Goal: Information Seeking & Learning: Check status

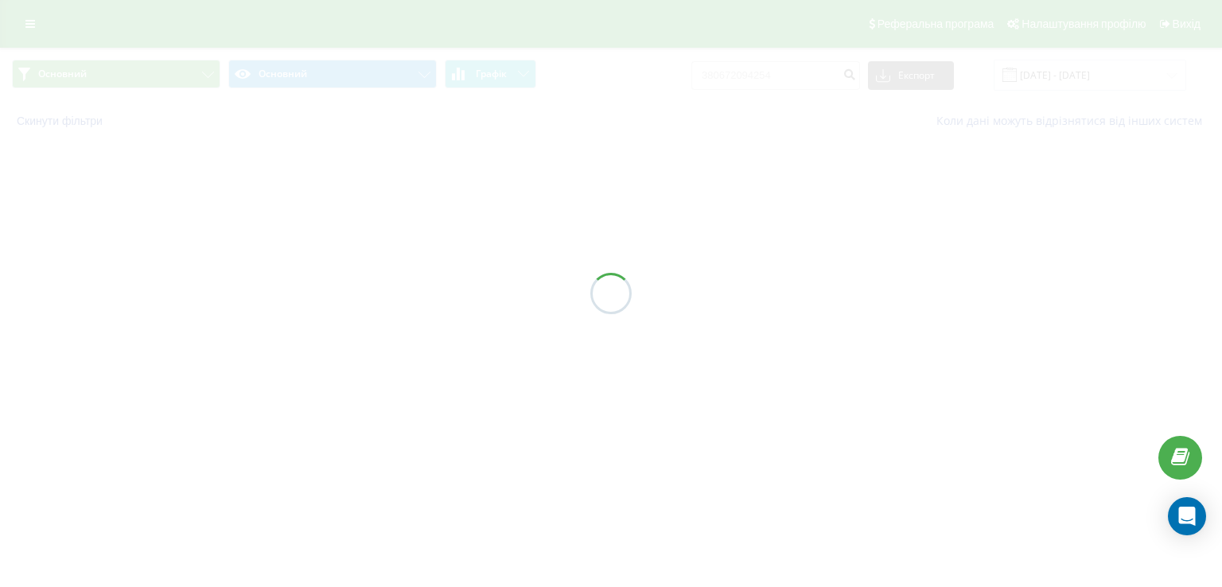
click at [32, 26] on div at bounding box center [611, 293] width 1222 height 587
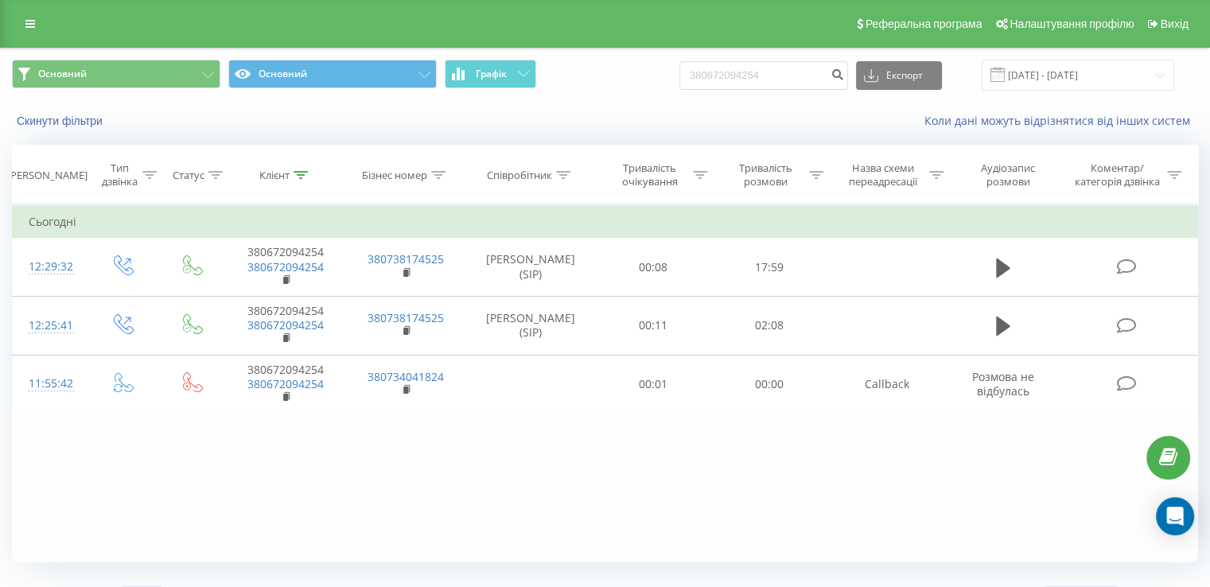
click at [32, 26] on icon at bounding box center [30, 23] width 10 height 11
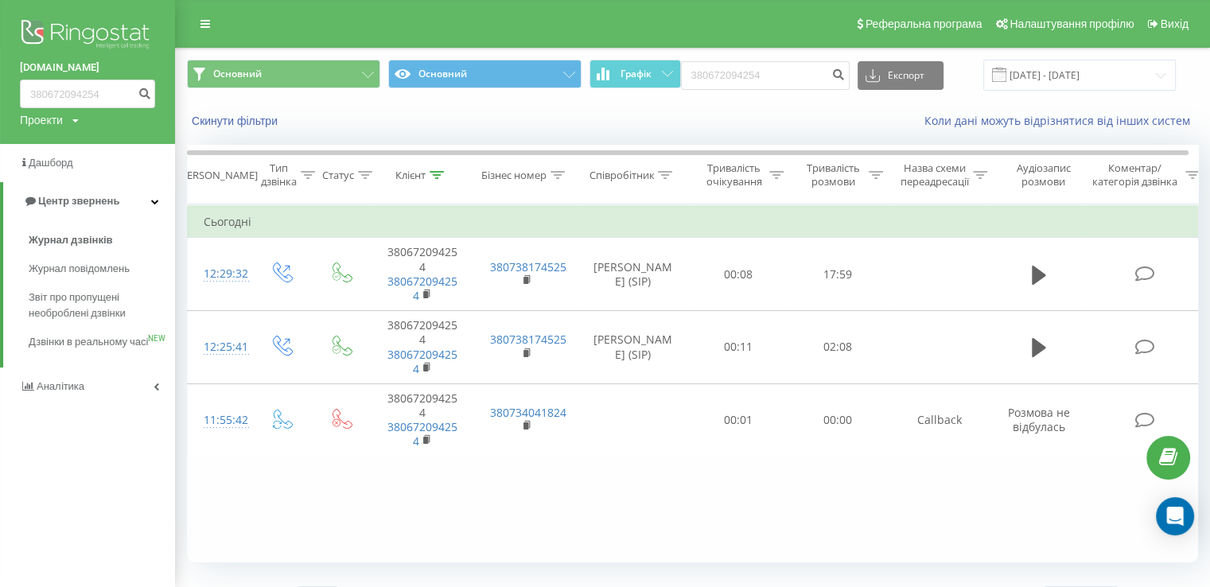
click at [77, 33] on img at bounding box center [87, 36] width 135 height 40
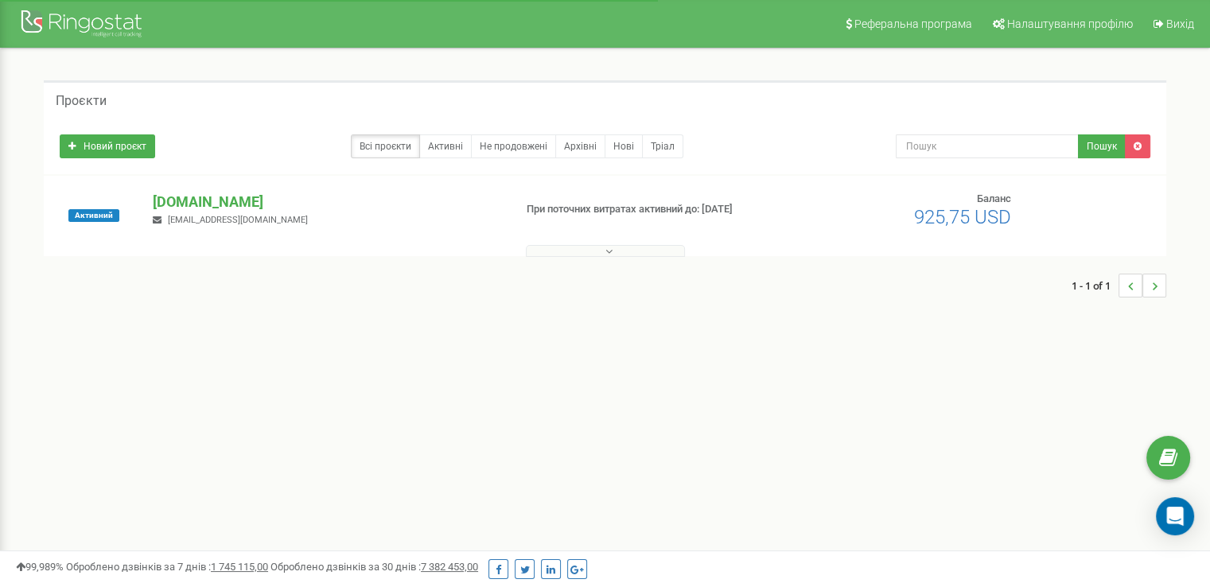
click at [615, 252] on button at bounding box center [605, 251] width 159 height 12
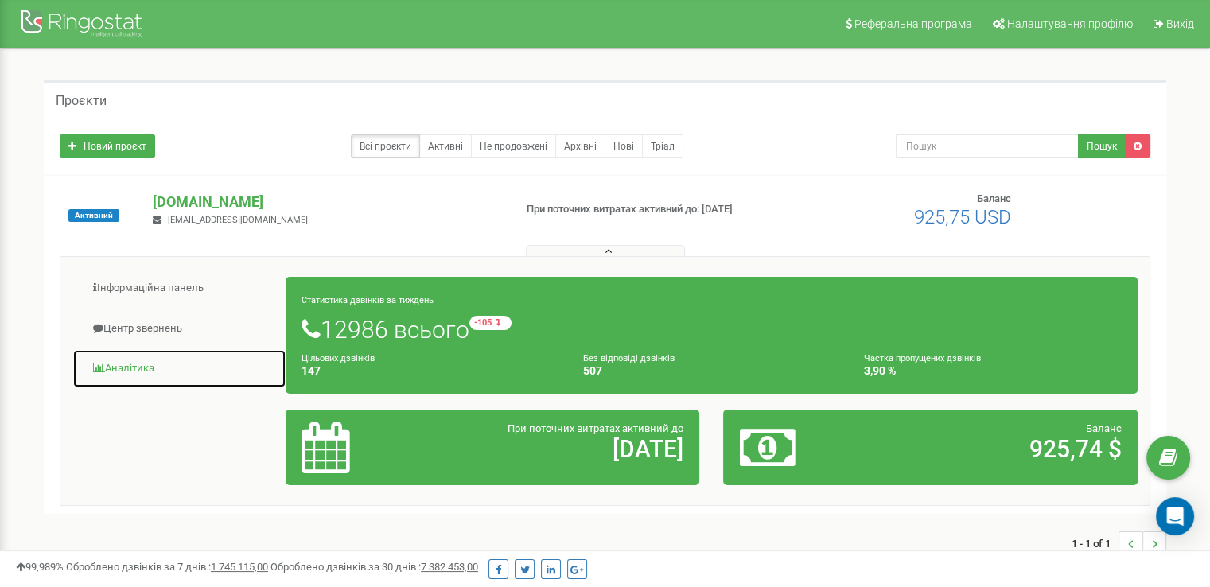
click at [151, 364] on link "Аналiтика" at bounding box center [179, 368] width 214 height 39
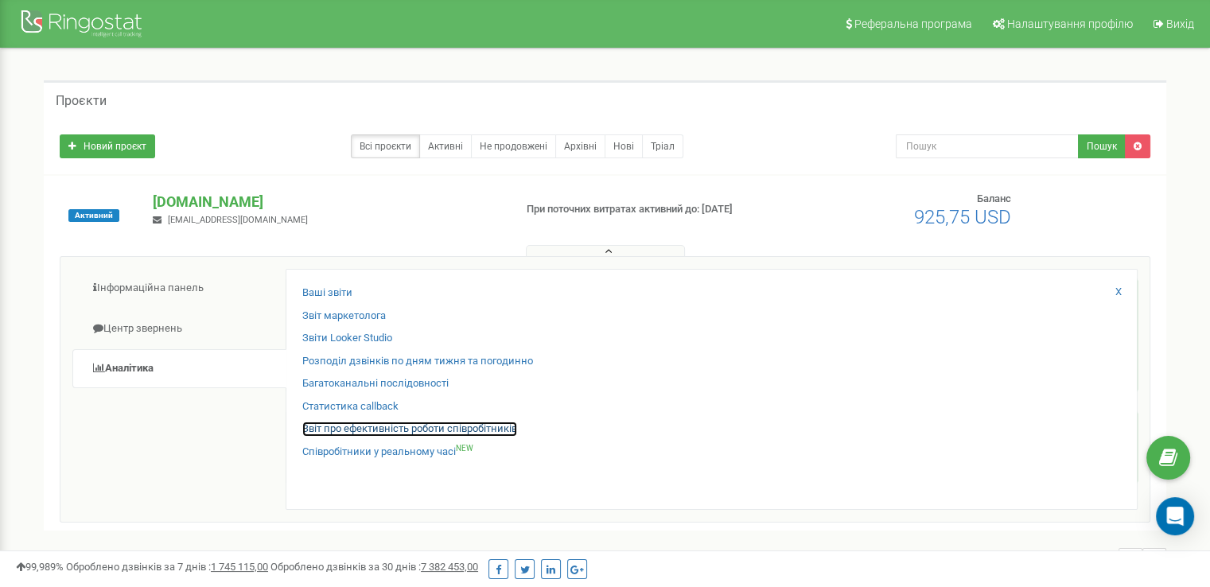
click at [337, 432] on link "Звіт про ефективність роботи співробітників" at bounding box center [409, 429] width 215 height 15
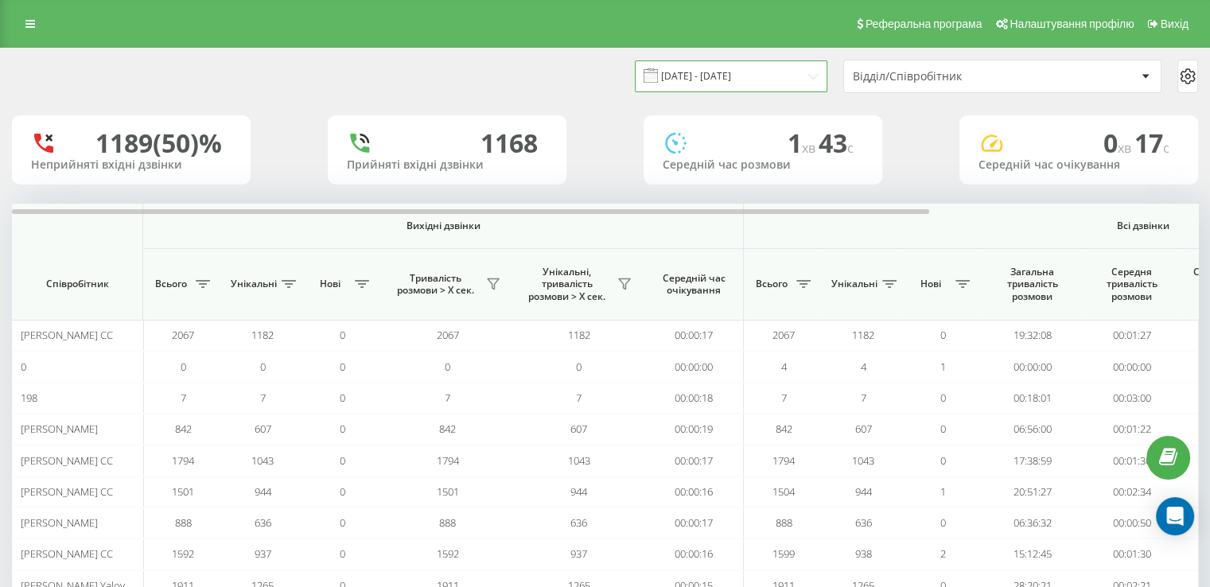
click at [745, 80] on input "22.08.2025 - 22.09.2025" at bounding box center [731, 75] width 192 height 31
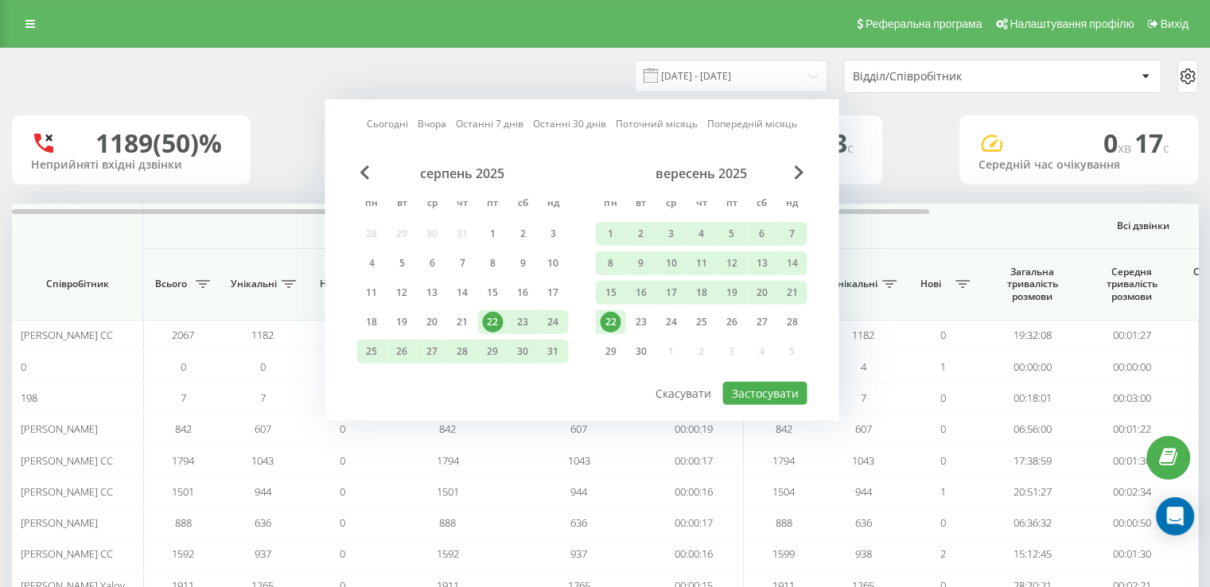
click at [385, 122] on link "Сьогодні" at bounding box center [387, 123] width 41 height 15
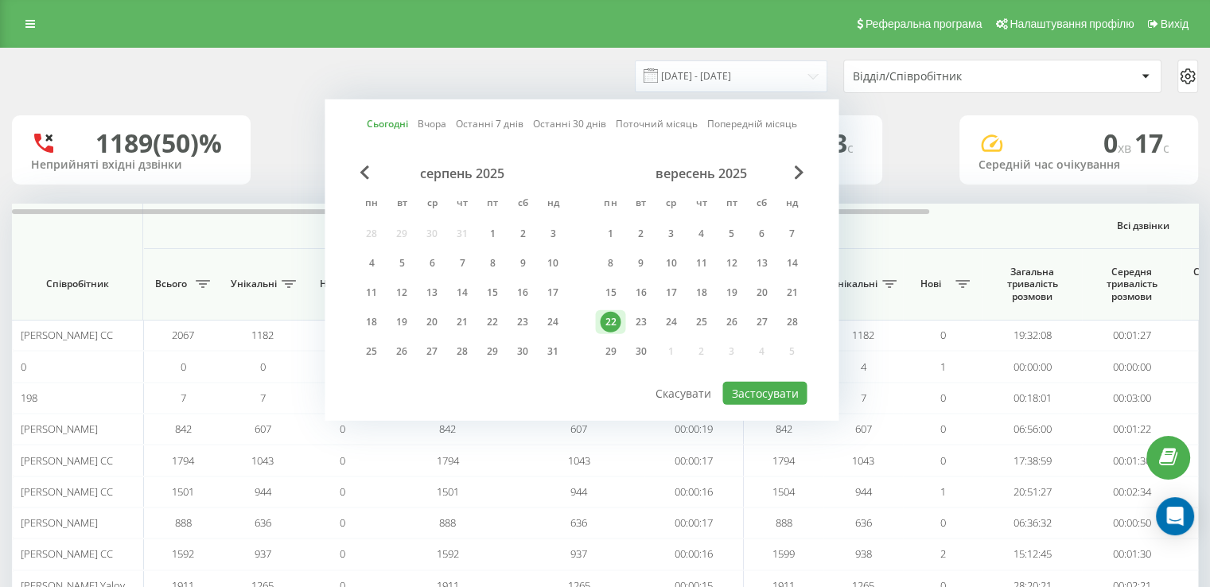
click at [783, 380] on div at bounding box center [581, 381] width 450 height 2
click at [783, 384] on button "Застосувати" at bounding box center [764, 393] width 84 height 23
type input "22.09.2025 - 22.09.2025"
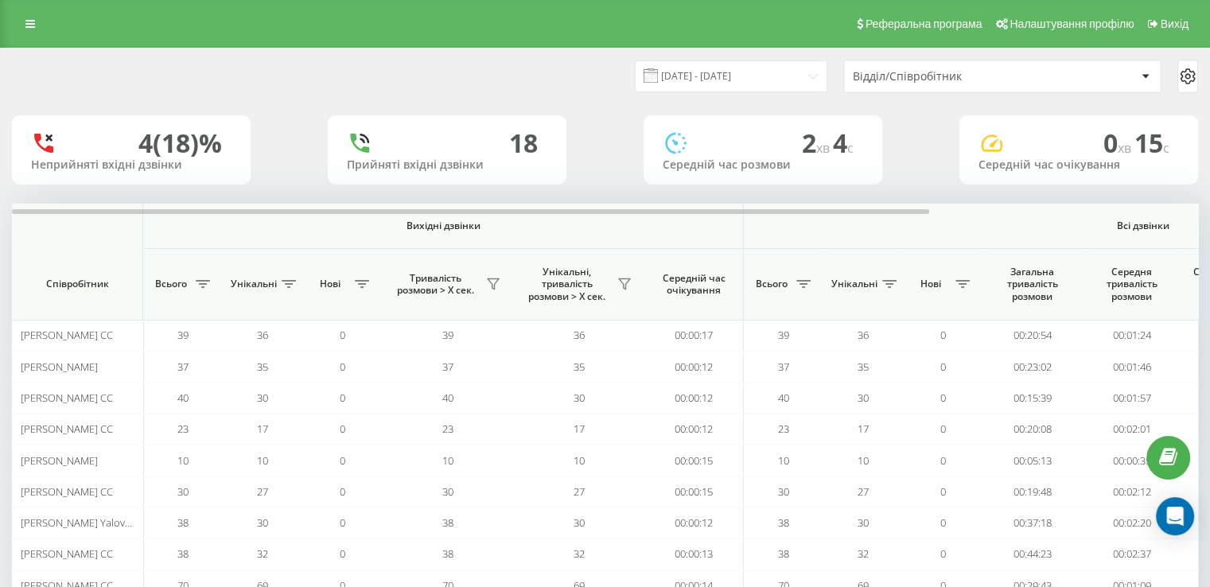
click at [890, 76] on div "Відділ/Співробітник" at bounding box center [948, 77] width 190 height 14
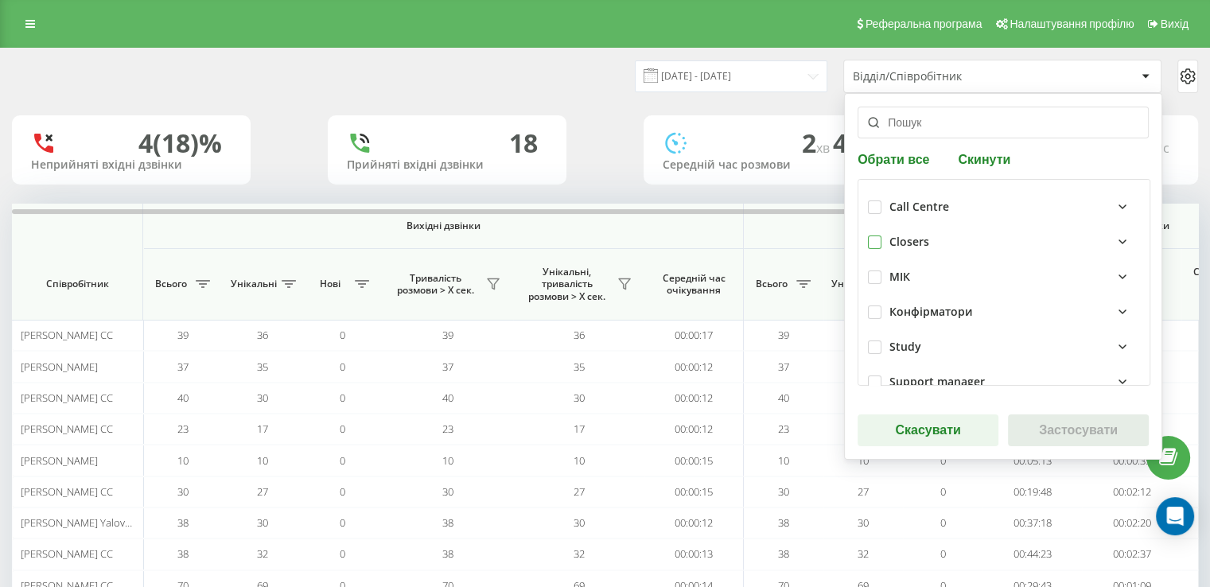
click at [873, 235] on label at bounding box center [875, 235] width 14 height 0
checkbox input "true"
click at [1050, 426] on button "Застосувати" at bounding box center [1078, 430] width 141 height 32
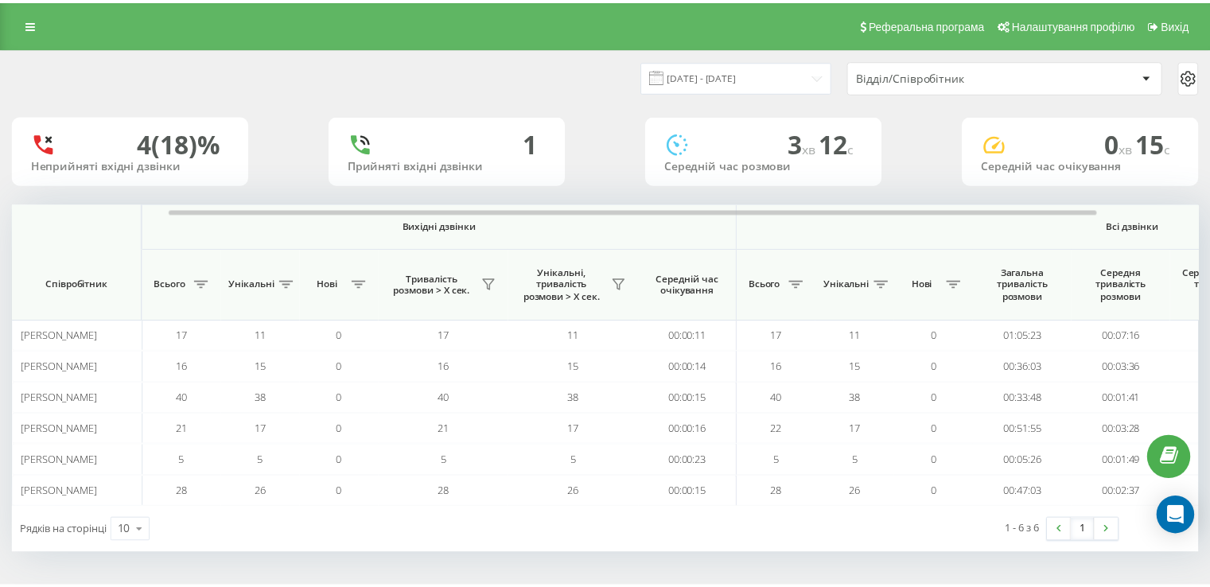
scroll to position [0, 332]
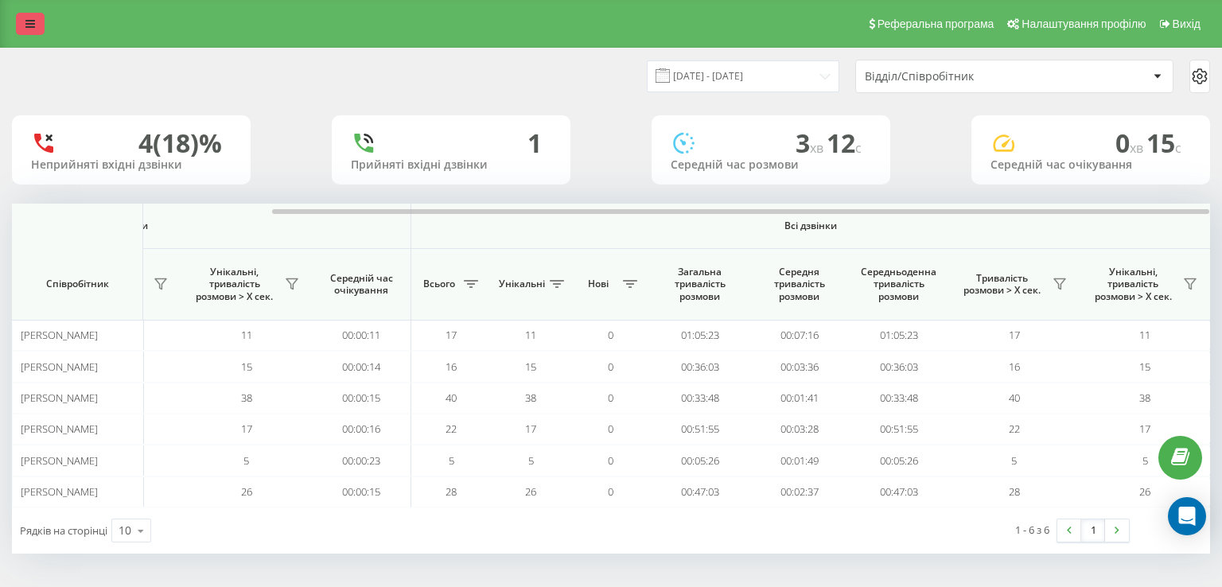
click at [34, 22] on icon at bounding box center [30, 23] width 10 height 11
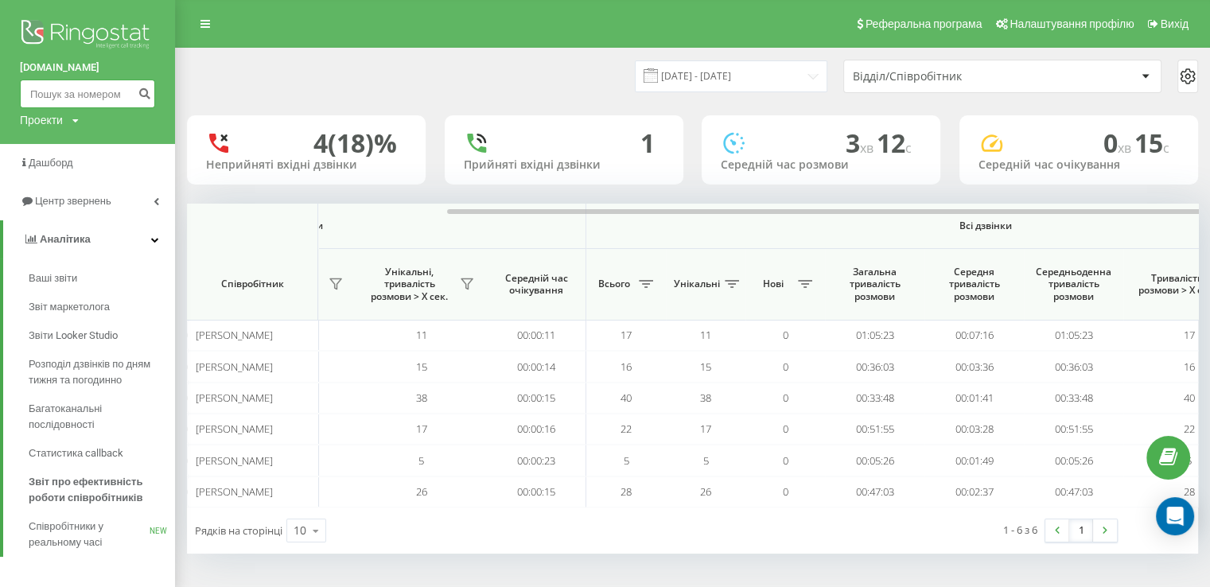
click at [97, 84] on input at bounding box center [87, 94] width 135 height 29
paste input "380637570303"
type input "380637570303"
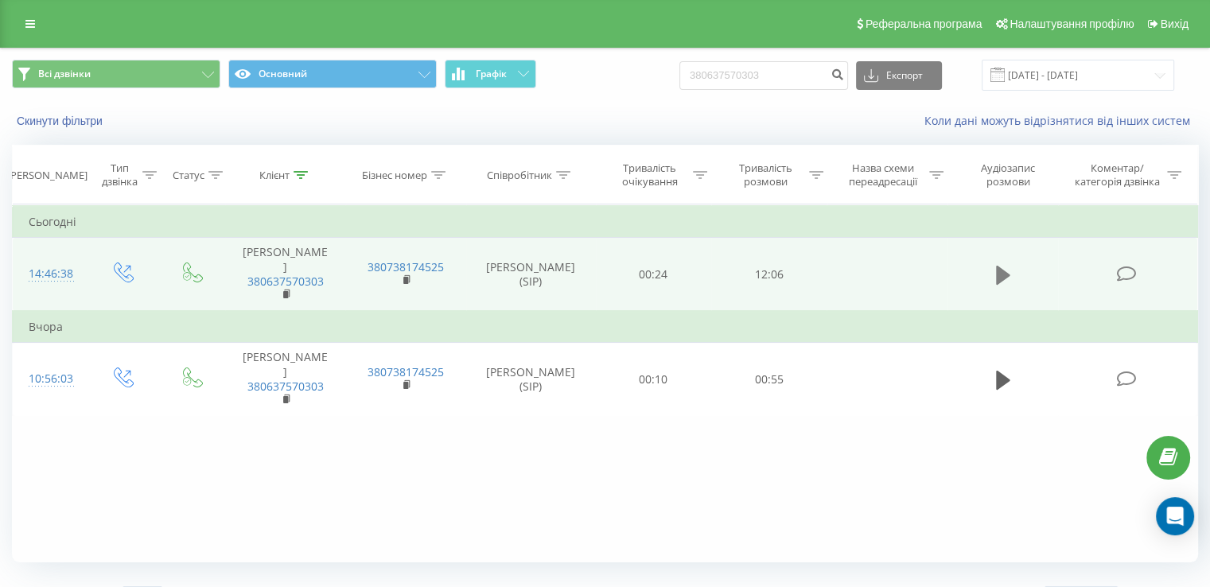
click at [1002, 275] on icon at bounding box center [1003, 275] width 14 height 19
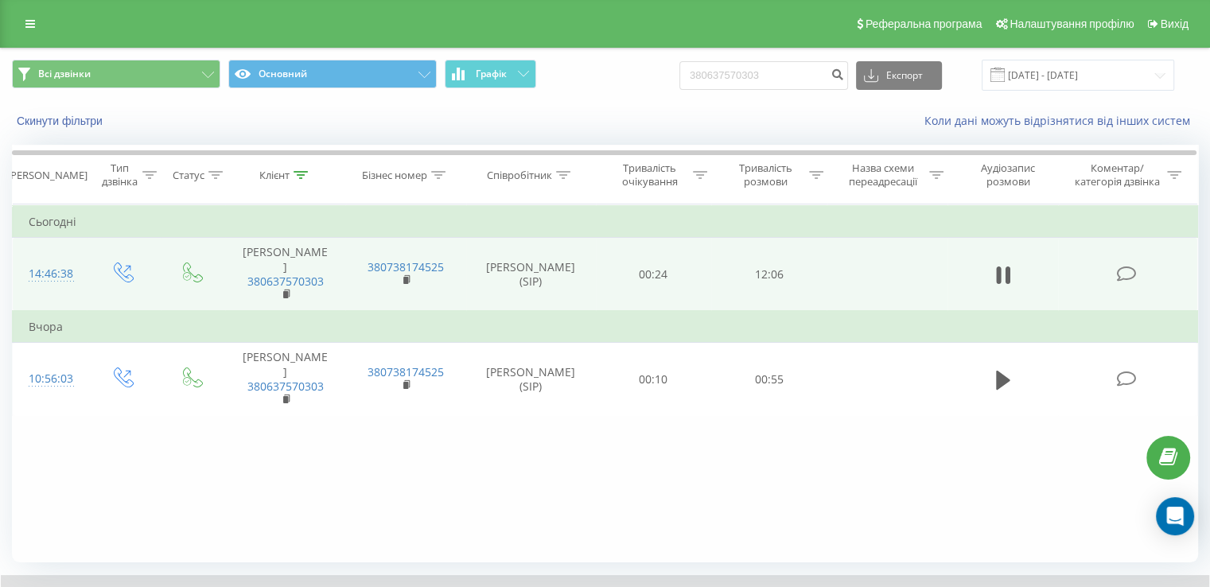
scroll to position [95, 0]
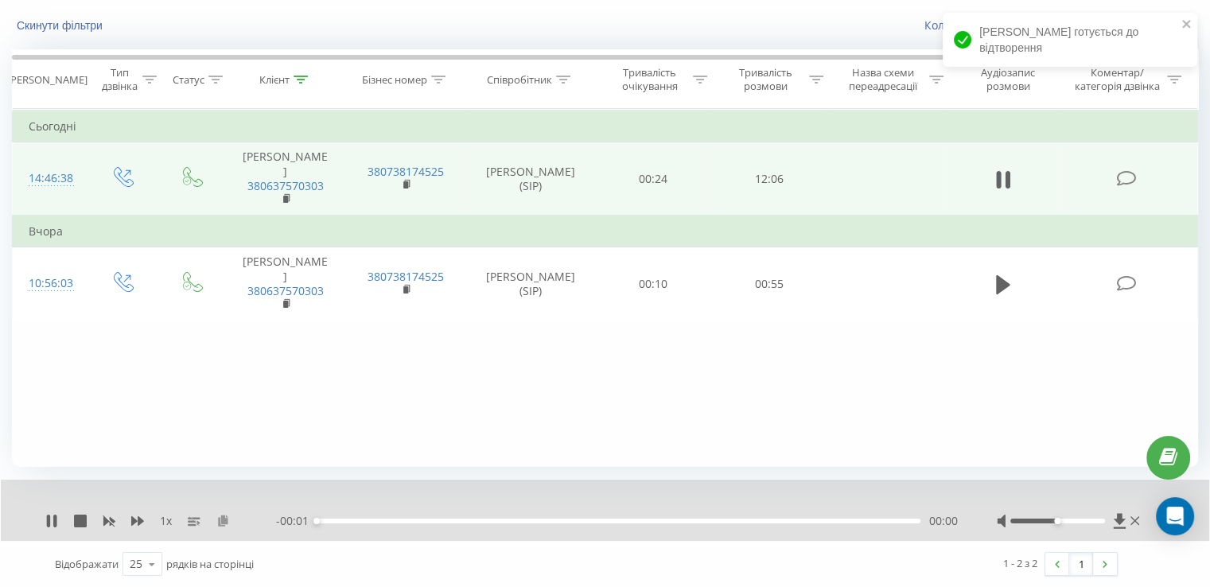
click at [221, 526] on button at bounding box center [222, 521] width 13 height 13
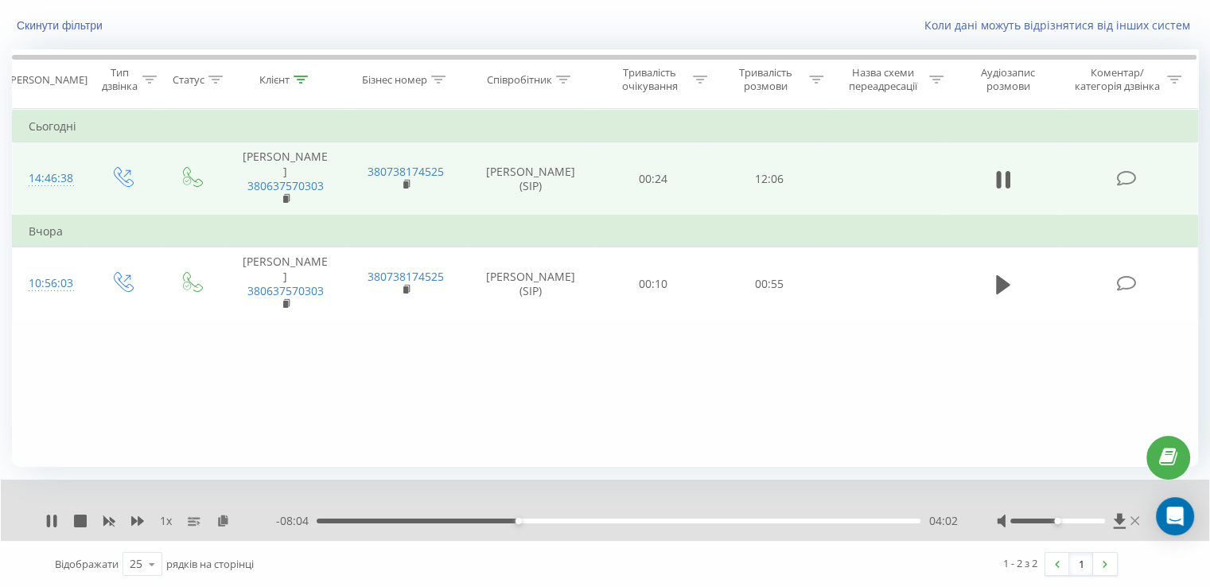
click at [1136, 523] on icon at bounding box center [1134, 521] width 9 height 13
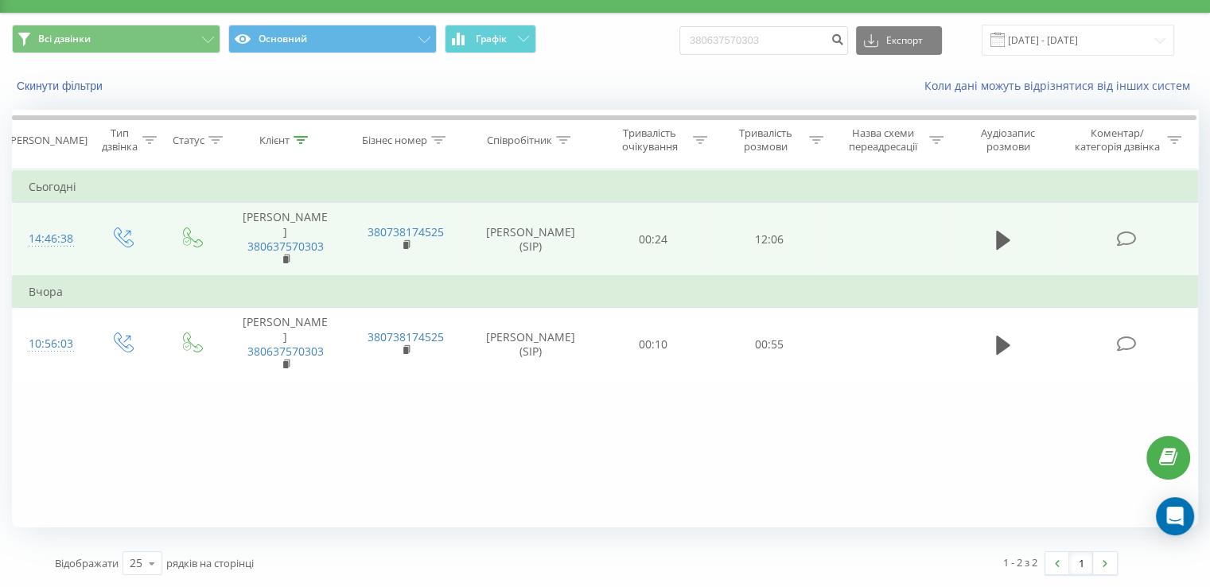
scroll to position [0, 0]
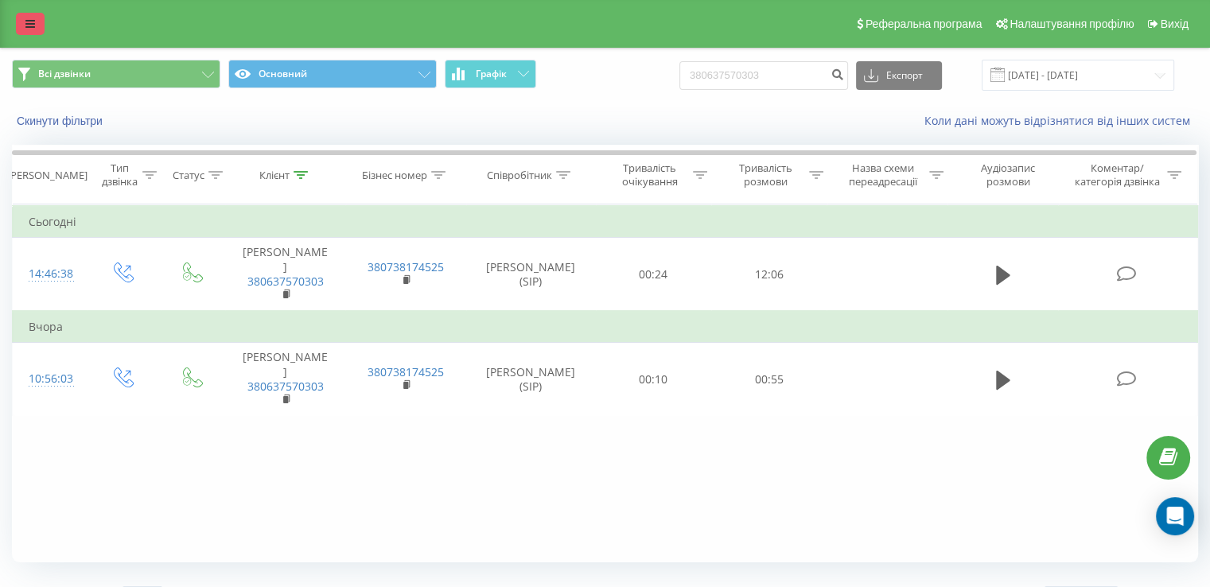
click at [35, 26] on link at bounding box center [30, 24] width 29 height 22
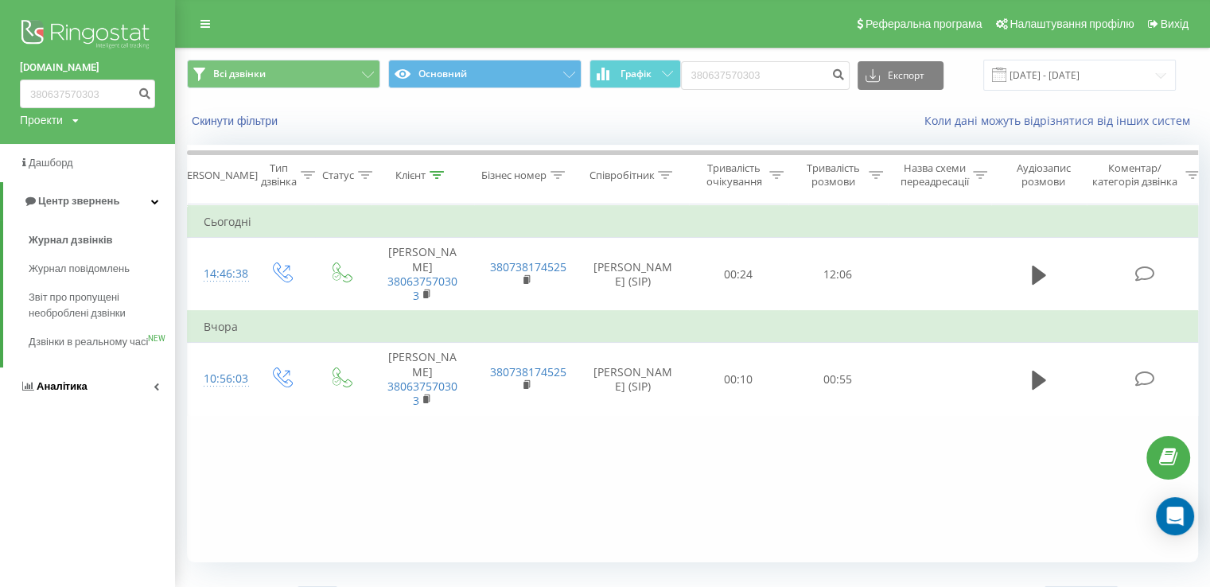
click at [92, 399] on link "Аналiтика" at bounding box center [87, 386] width 175 height 38
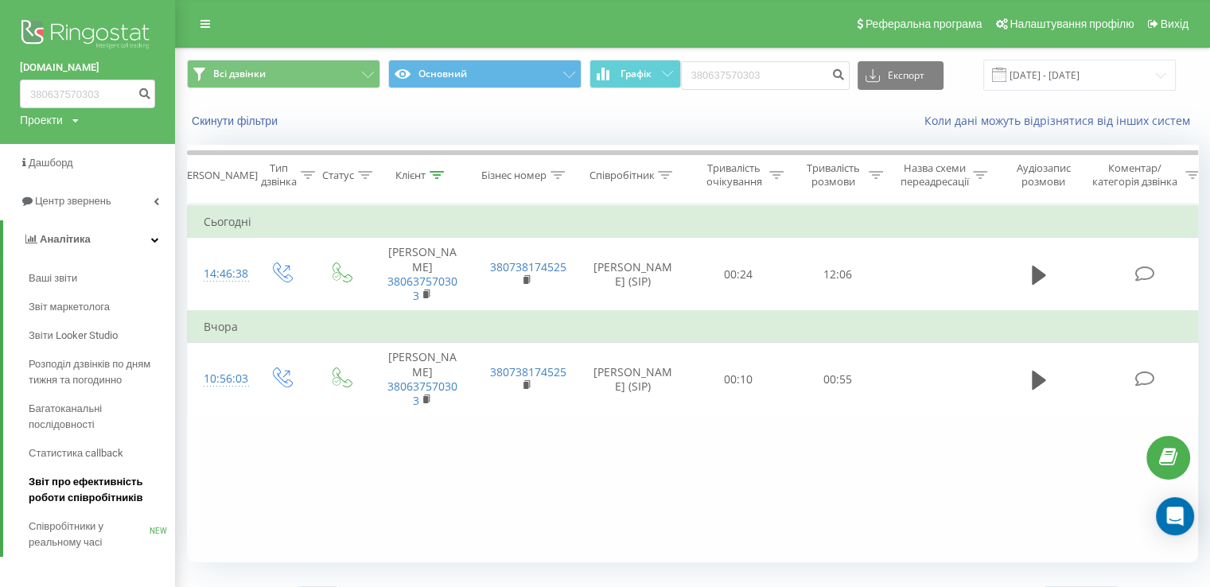
click at [99, 496] on span "Звіт про ефективність роботи співробітників" at bounding box center [98, 490] width 138 height 32
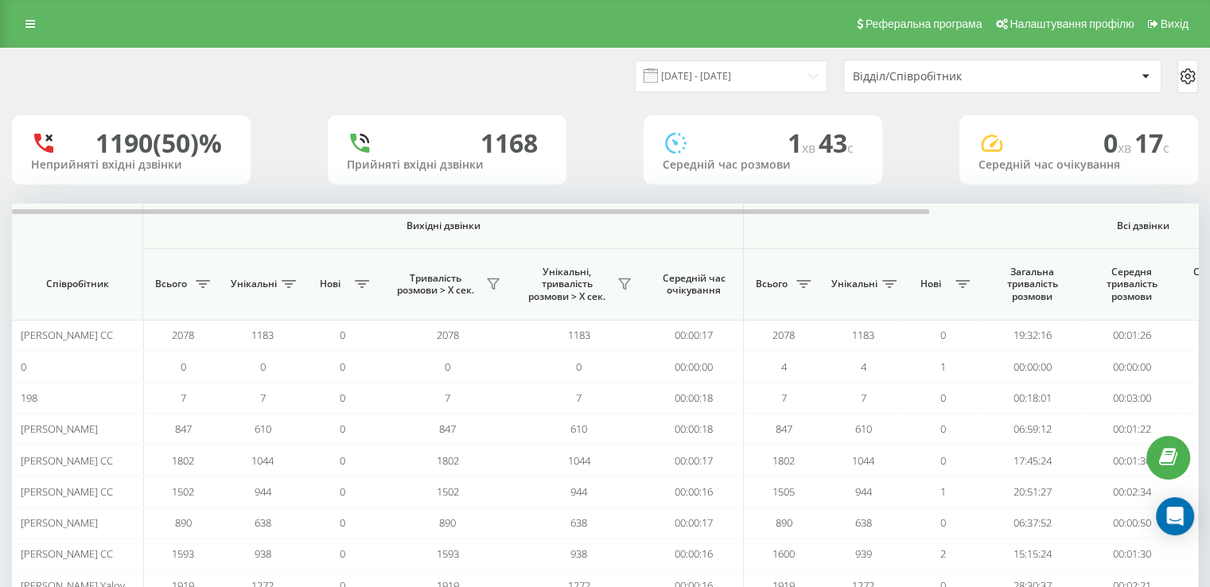
click at [876, 68] on div "Відділ/Співробітник" at bounding box center [1002, 76] width 317 height 32
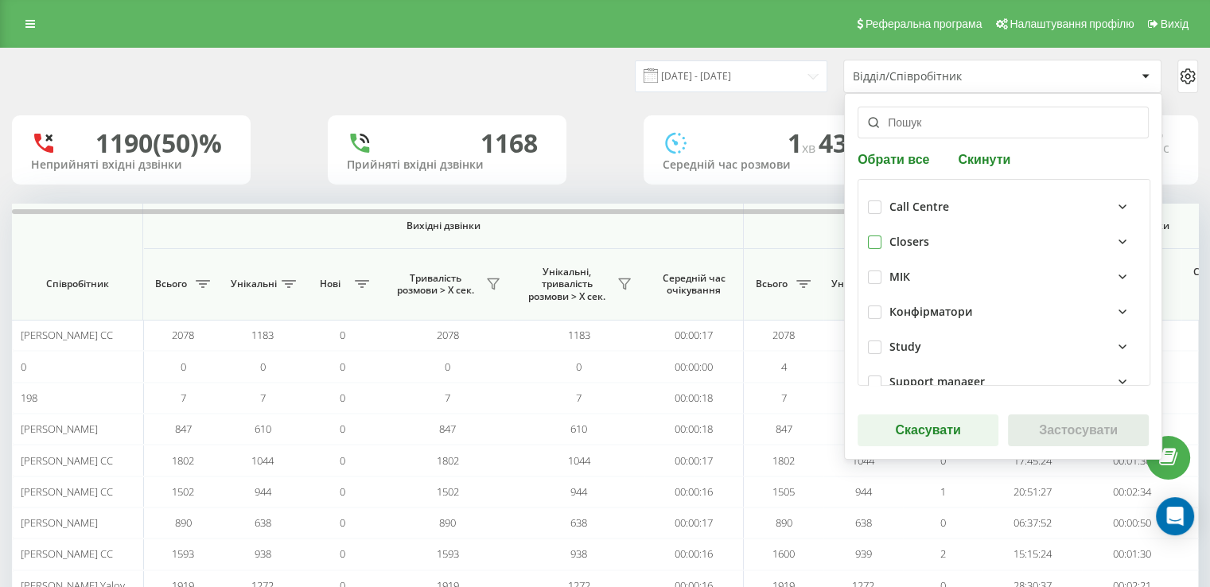
click at [868, 235] on label at bounding box center [875, 235] width 14 height 0
checkbox input "true"
click at [1047, 429] on button "Застосувати" at bounding box center [1078, 430] width 141 height 32
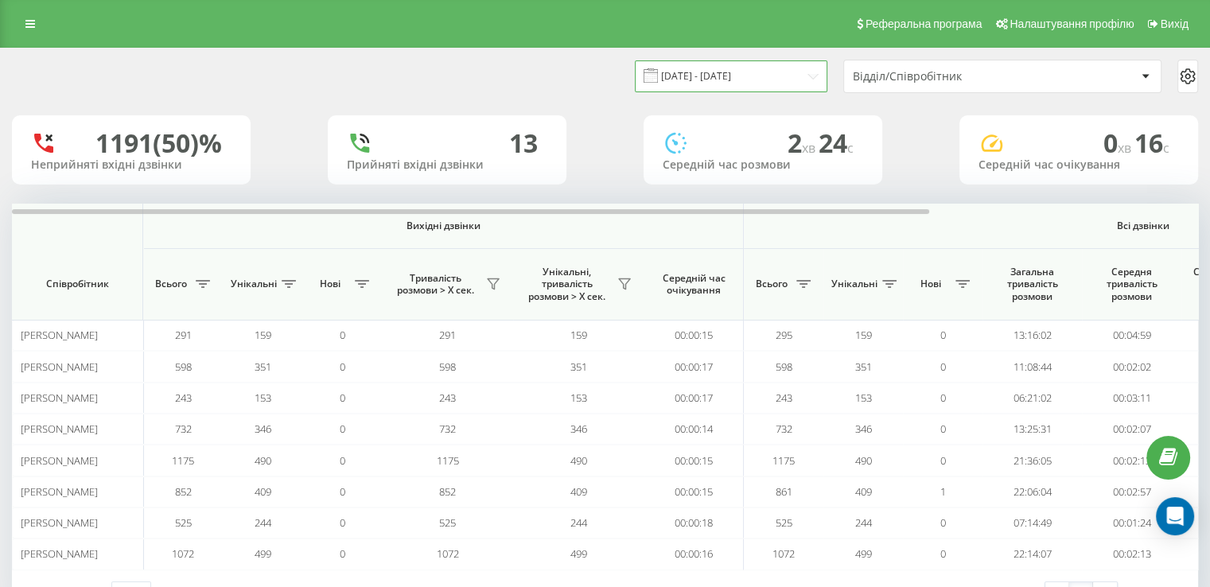
click at [718, 85] on input "22.08.2025 - 22.09.2025" at bounding box center [731, 75] width 192 height 31
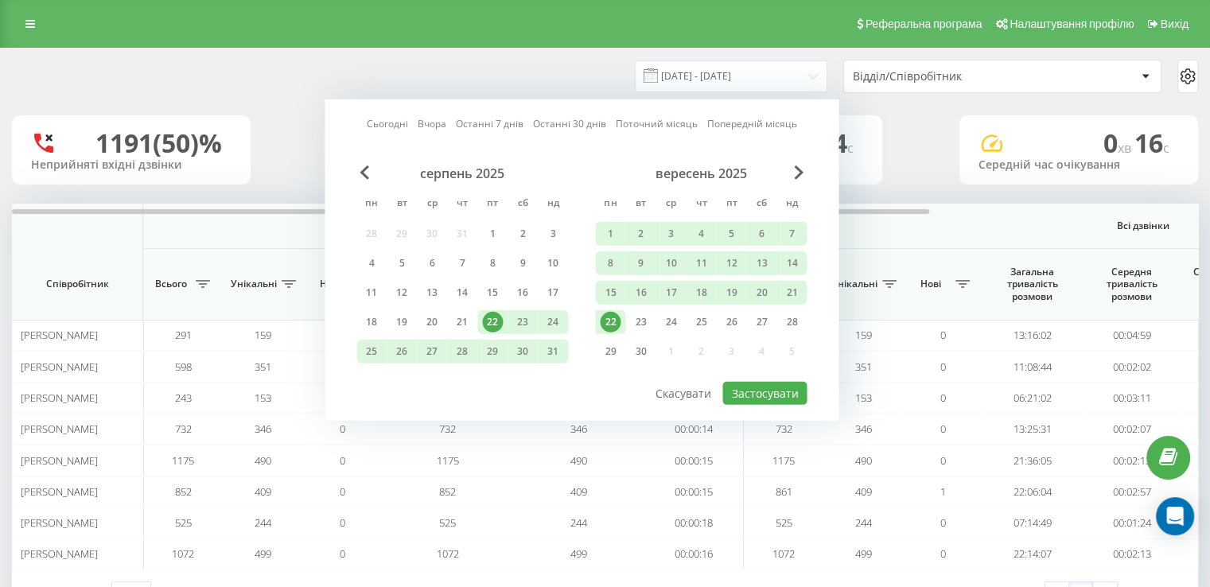
click at [375, 126] on link "Сьогодні" at bounding box center [387, 123] width 41 height 15
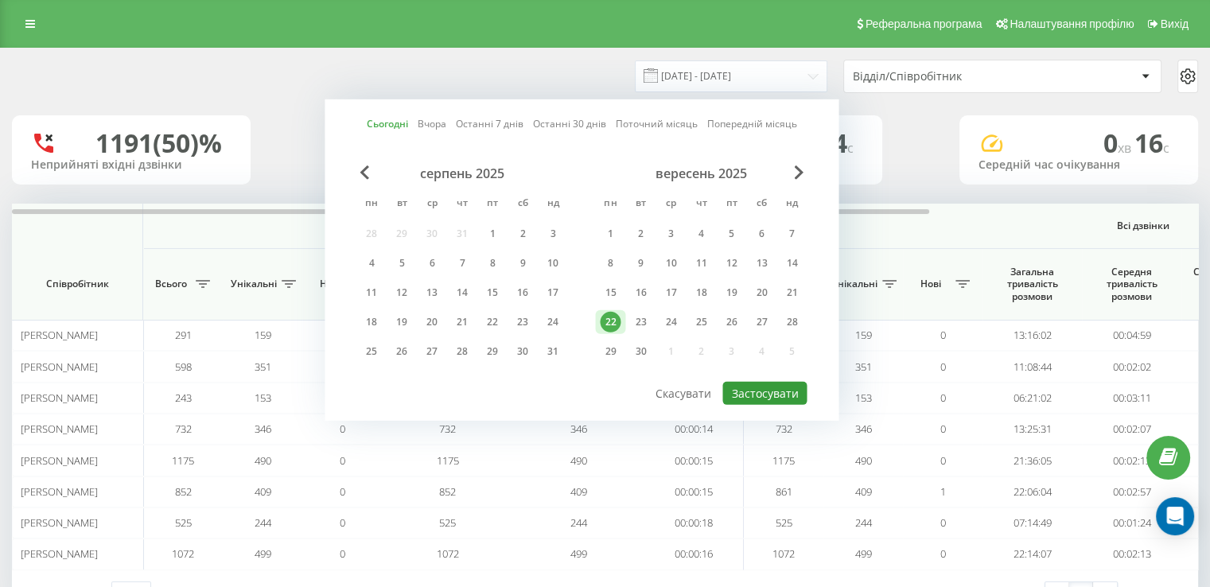
click at [783, 395] on button "Застосувати" at bounding box center [764, 393] width 84 height 23
type input "22.09.2025 - 22.09.2025"
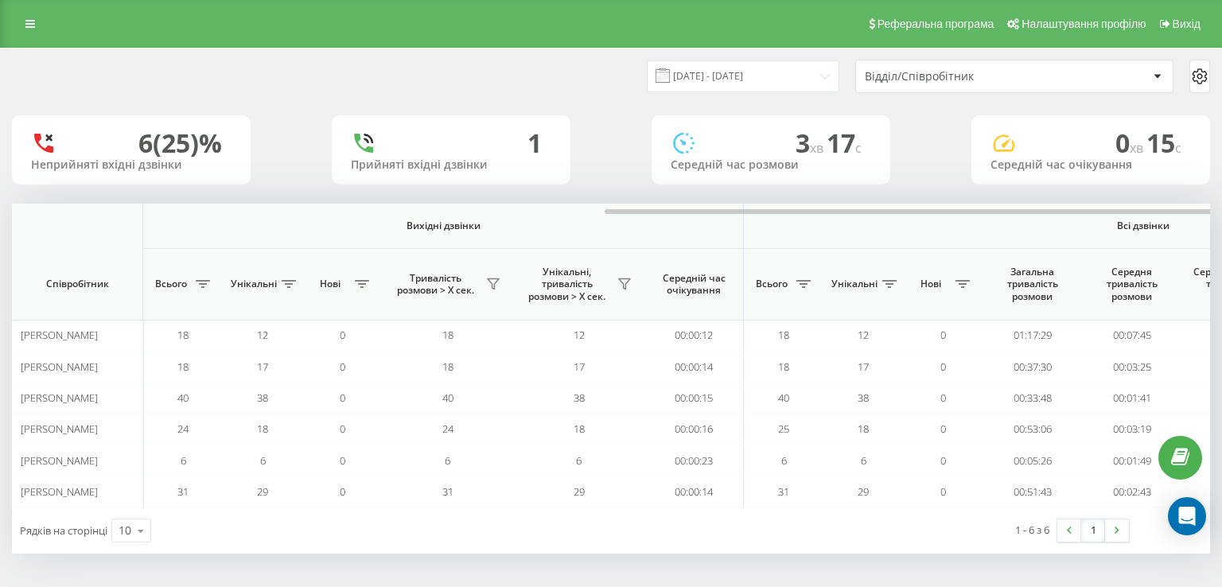
scroll to position [0, 332]
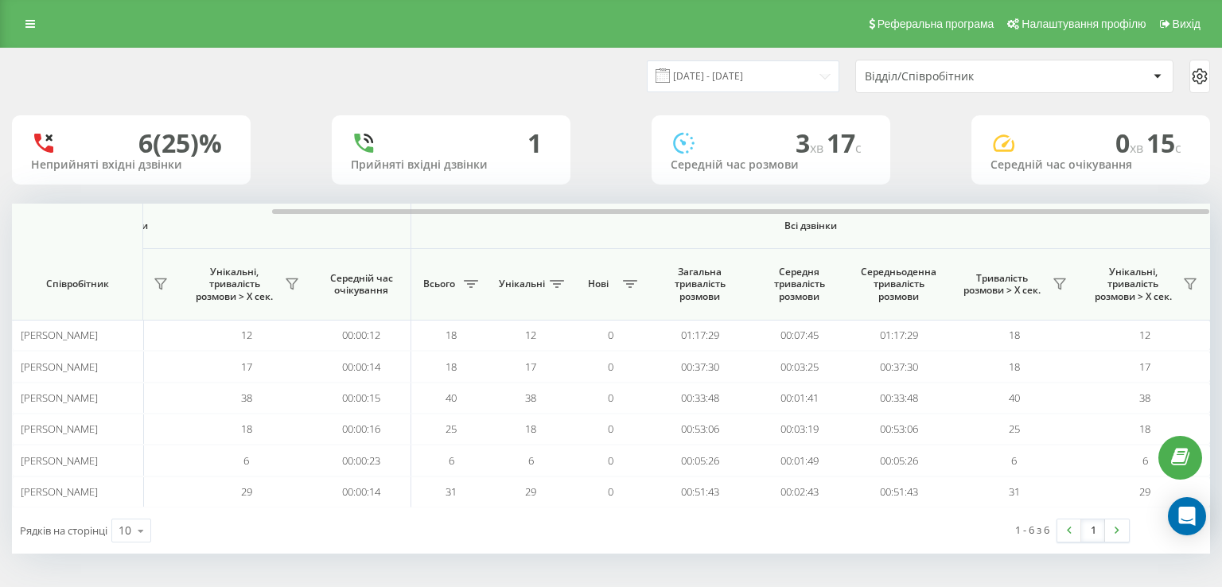
click at [873, 80] on div "Відділ/Співробітник" at bounding box center [960, 77] width 190 height 14
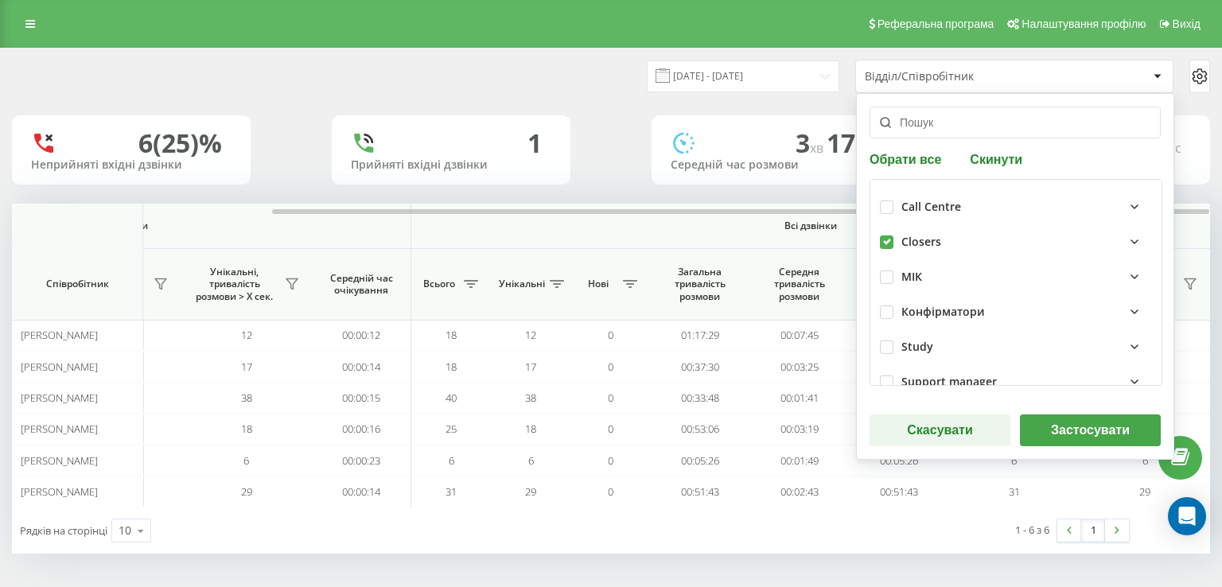
click at [880, 235] on label at bounding box center [887, 235] width 14 height 0
checkbox input "true"
click at [1029, 441] on button "Застосувати" at bounding box center [1090, 430] width 141 height 32
